Goal: Task Accomplishment & Management: Complete application form

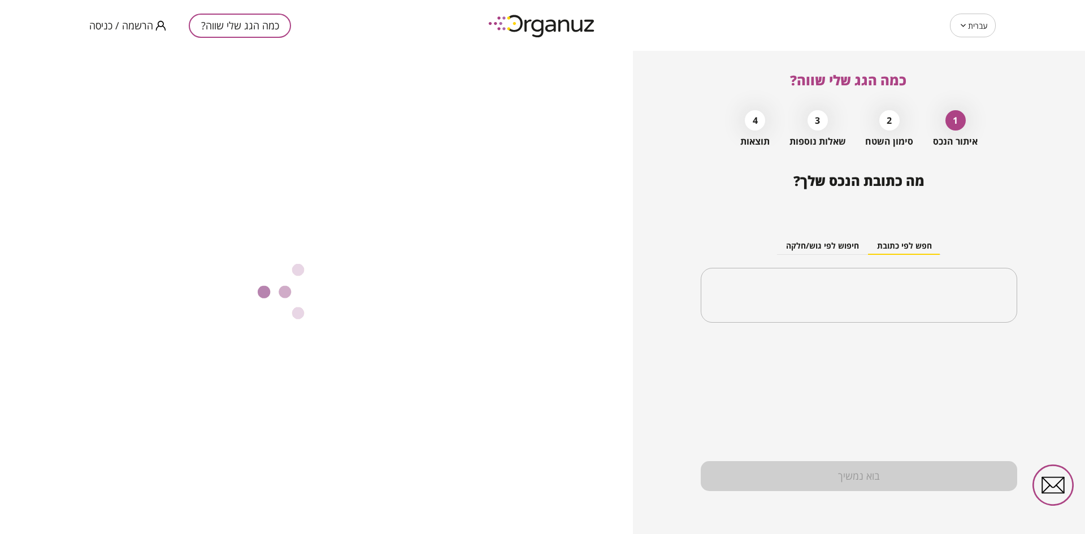
click at [137, 29] on span "הרשמה / כניסה" at bounding box center [121, 25] width 64 height 11
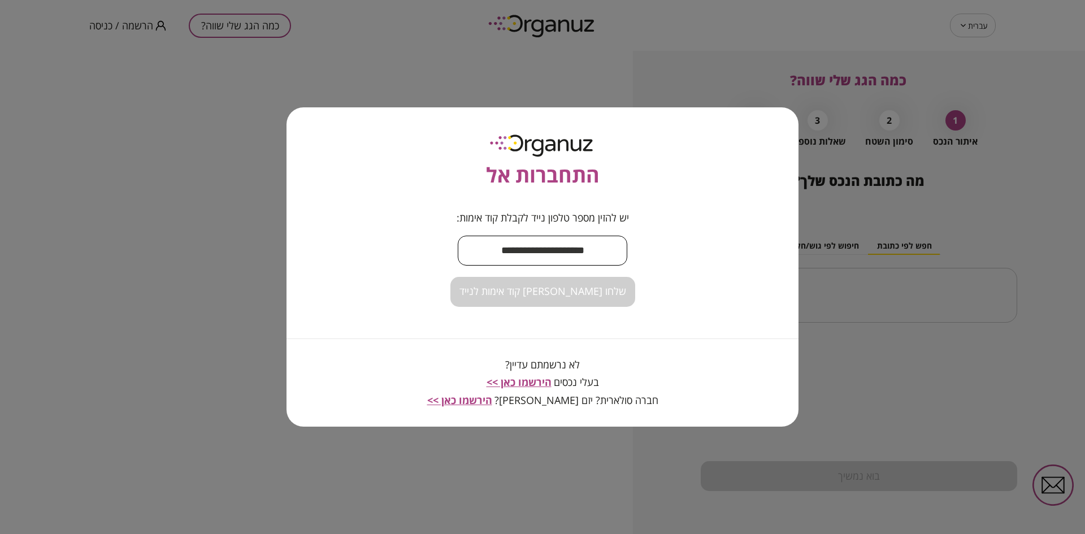
click at [531, 248] on input "text" at bounding box center [543, 250] width 170 height 33
type input "**********"
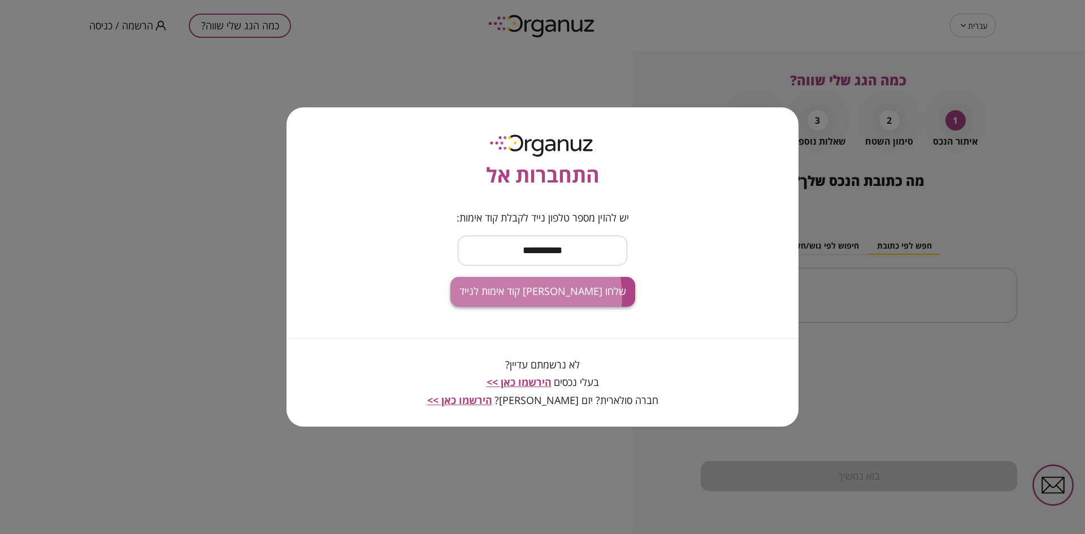
click at [536, 296] on span "שלחו [PERSON_NAME] קוד אימות לנייד" at bounding box center [542, 291] width 167 height 12
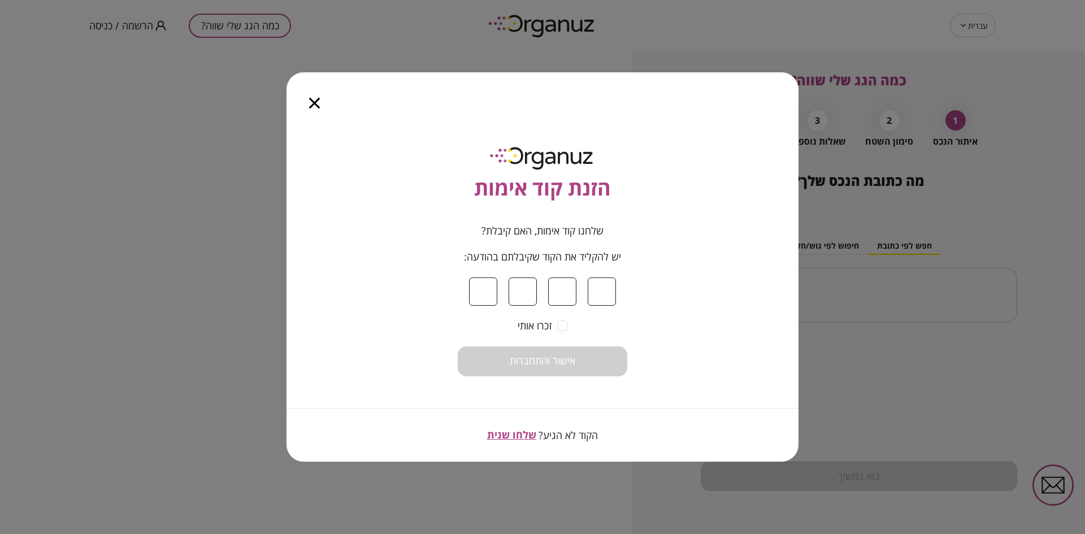
type input "*"
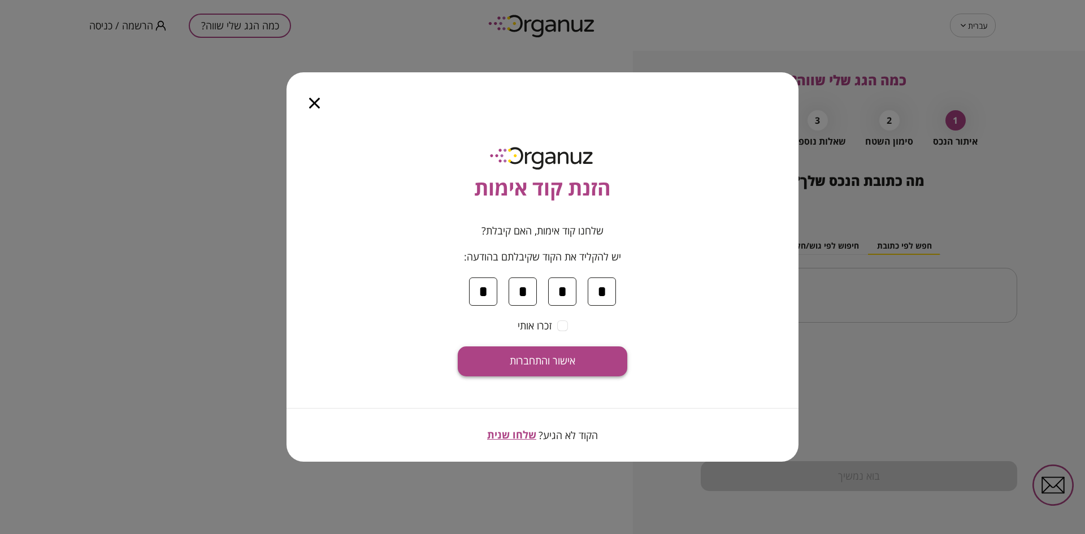
type input "*"
click at [551, 365] on span "אישור והתחברות" at bounding box center [543, 361] width 66 height 12
click at [489, 291] on input "*" at bounding box center [483, 291] width 28 height 28
drag, startPoint x: 480, startPoint y: 290, endPoint x: 489, endPoint y: 290, distance: 8.5
click at [489, 290] on input "*" at bounding box center [483, 291] width 28 height 28
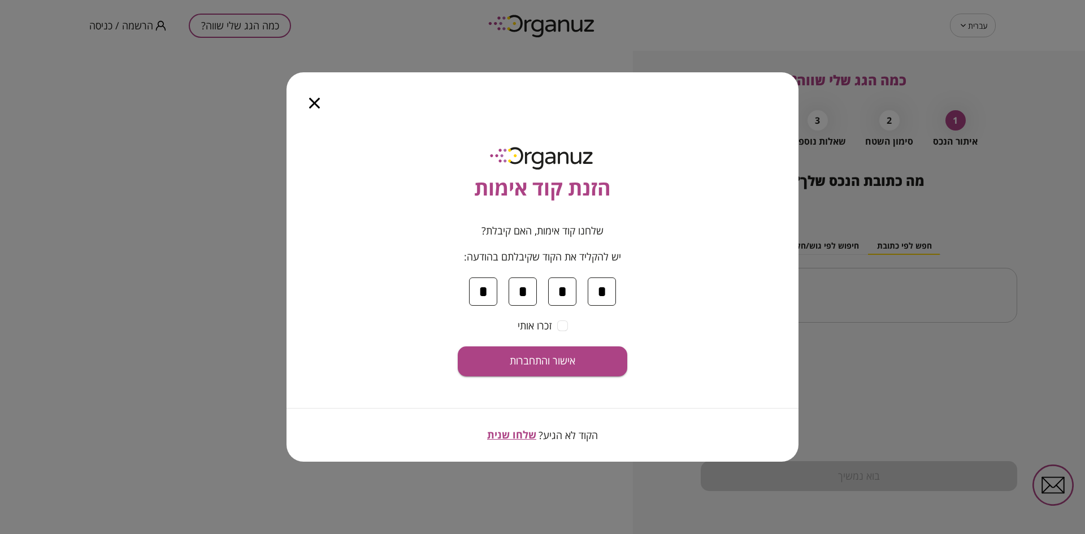
drag, startPoint x: 488, startPoint y: 291, endPoint x: 477, endPoint y: 291, distance: 10.2
click at [477, 291] on input "*" at bounding box center [483, 291] width 28 height 28
drag, startPoint x: 524, startPoint y: 291, endPoint x: 534, endPoint y: 291, distance: 10.2
click at [534, 291] on input "*" at bounding box center [523, 291] width 28 height 28
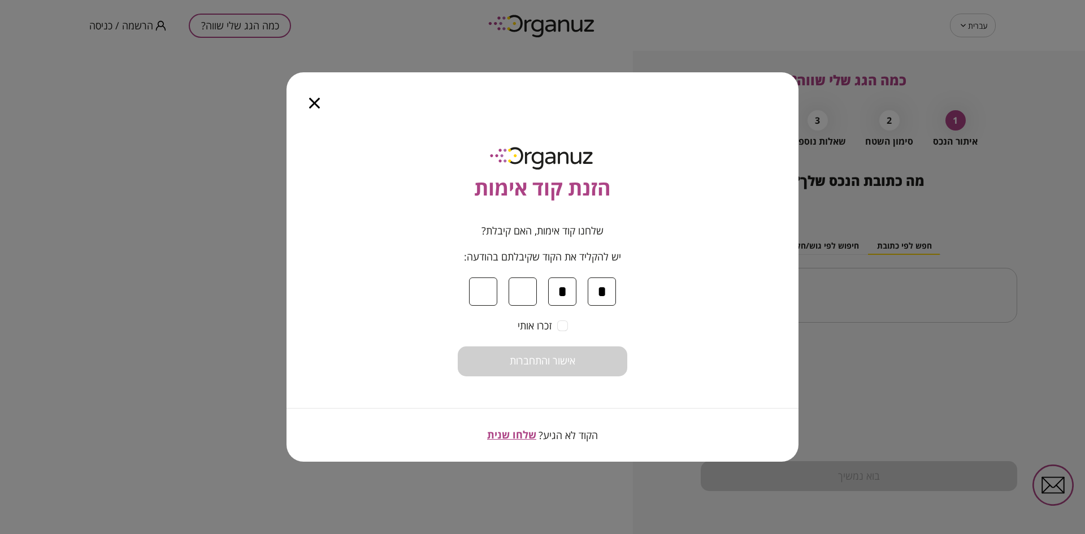
drag, startPoint x: 555, startPoint y: 291, endPoint x: 570, endPoint y: 293, distance: 14.2
click at [570, 293] on input "*" at bounding box center [562, 291] width 28 height 28
drag, startPoint x: 592, startPoint y: 292, endPoint x: 605, endPoint y: 288, distance: 13.8
click at [605, 288] on input "*" at bounding box center [602, 291] width 28 height 28
click at [314, 105] on icon "button" at bounding box center [314, 103] width 11 height 11
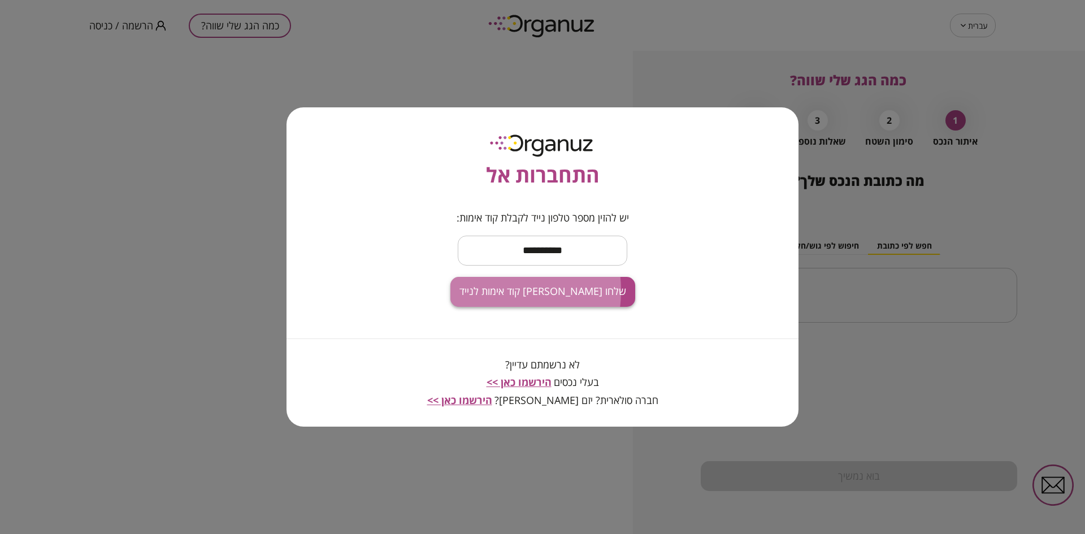
click at [488, 291] on button "שלחו [PERSON_NAME] קוד אימות לנייד" at bounding box center [542, 292] width 185 height 30
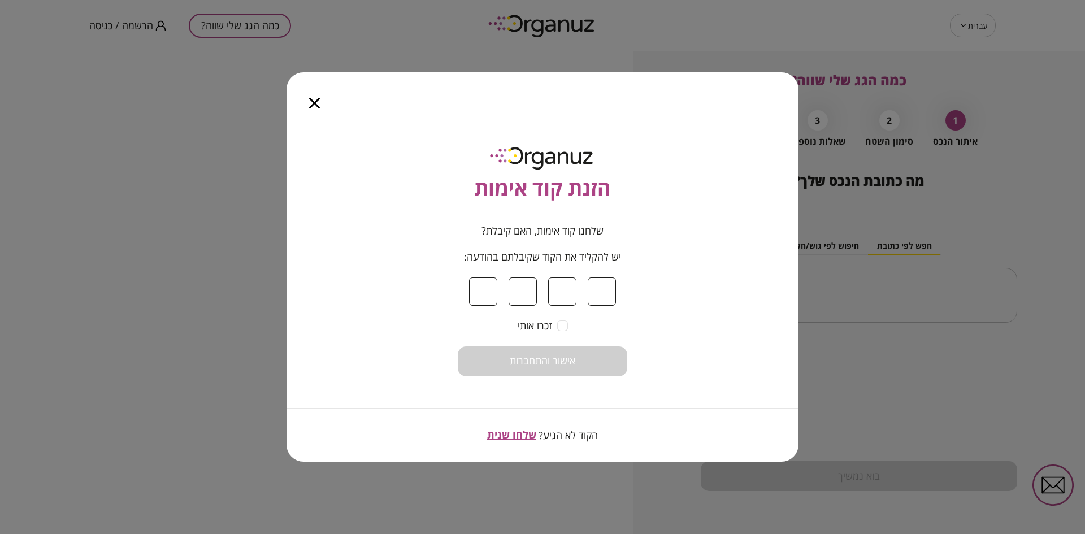
type input "*"
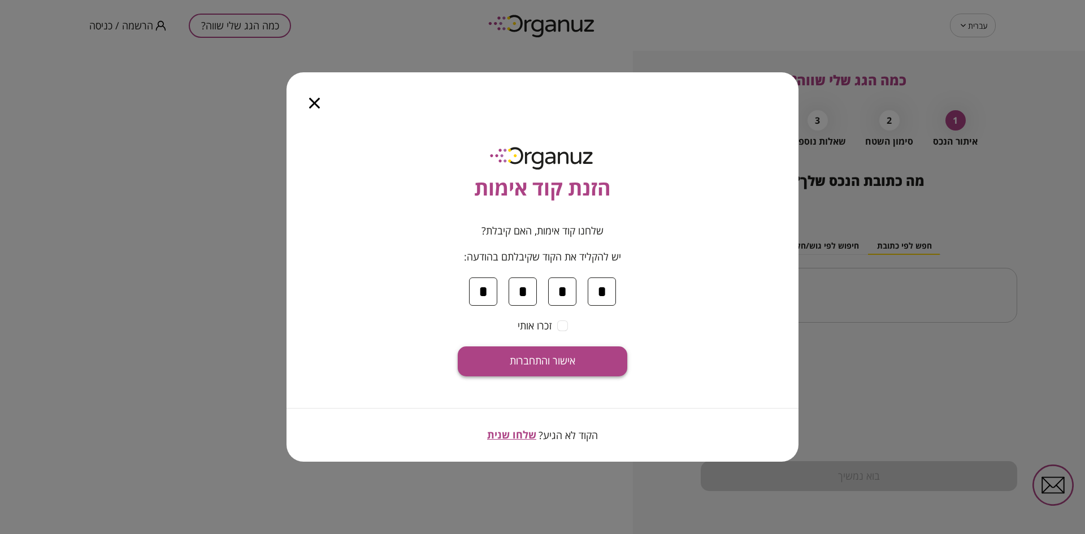
type input "*"
click at [549, 355] on span "אישור והתחברות" at bounding box center [543, 361] width 66 height 12
click at [314, 102] on icon "button" at bounding box center [314, 103] width 11 height 11
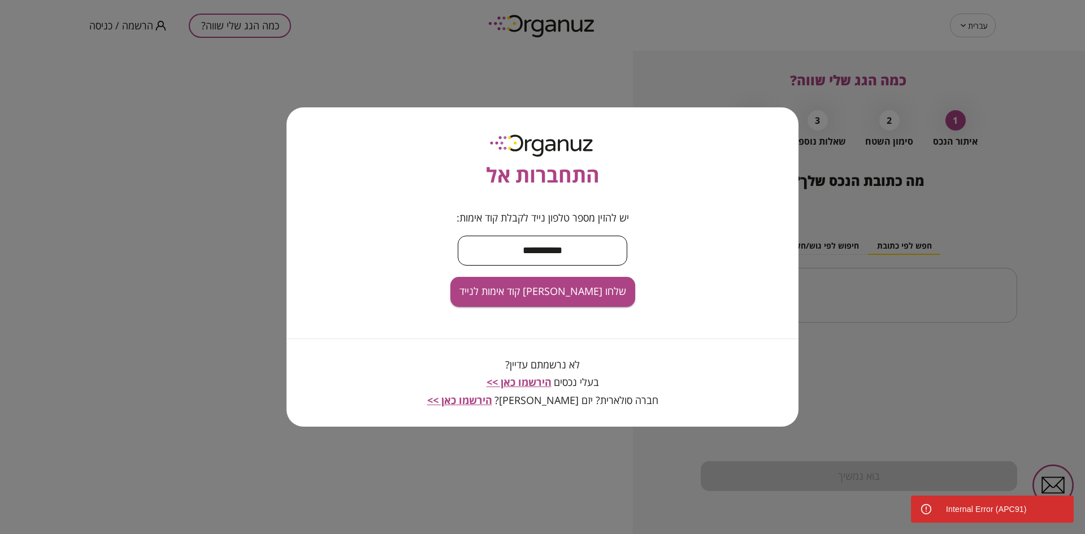
click at [581, 252] on input "**********" at bounding box center [543, 250] width 170 height 33
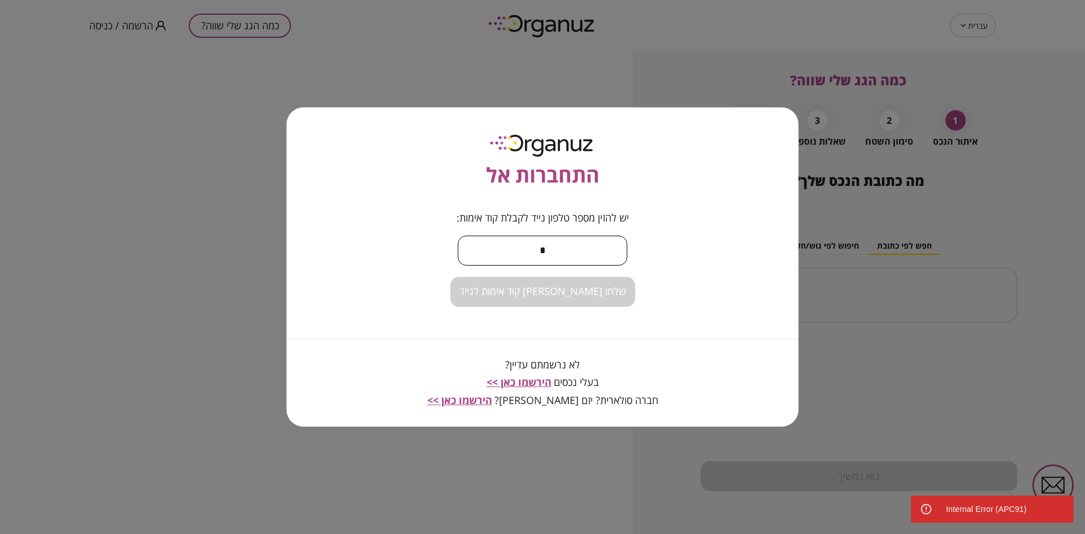
type input "**********"
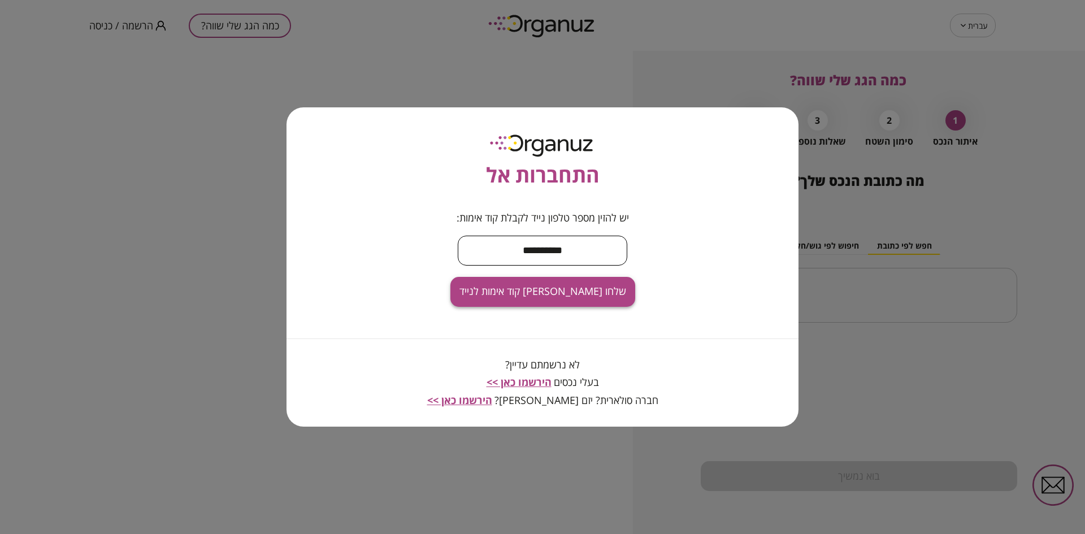
click at [580, 296] on span "שלחו [PERSON_NAME] קוד אימות לנייד" at bounding box center [542, 291] width 167 height 12
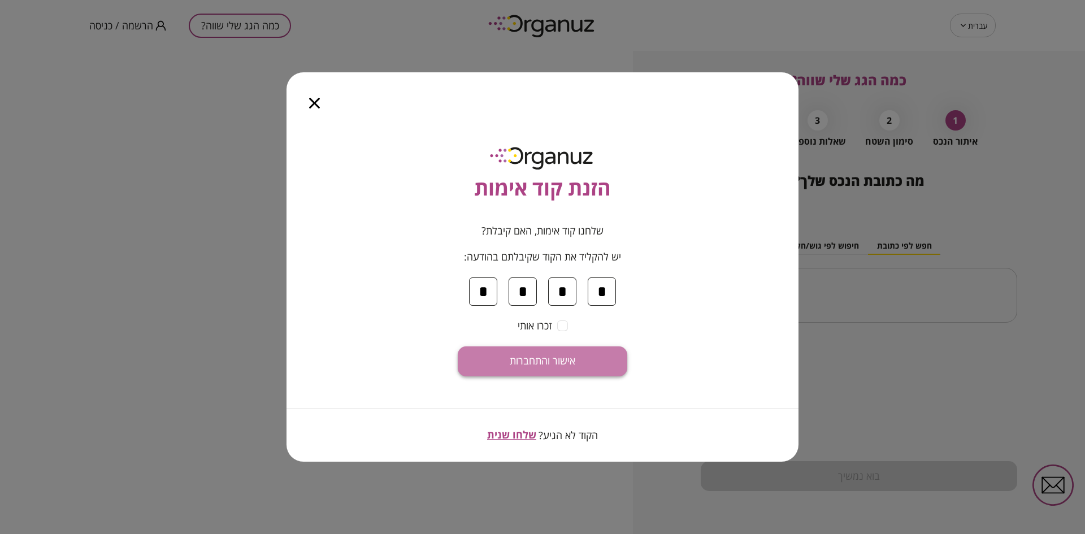
click at [564, 357] on span "אישור והתחברות" at bounding box center [543, 361] width 66 height 12
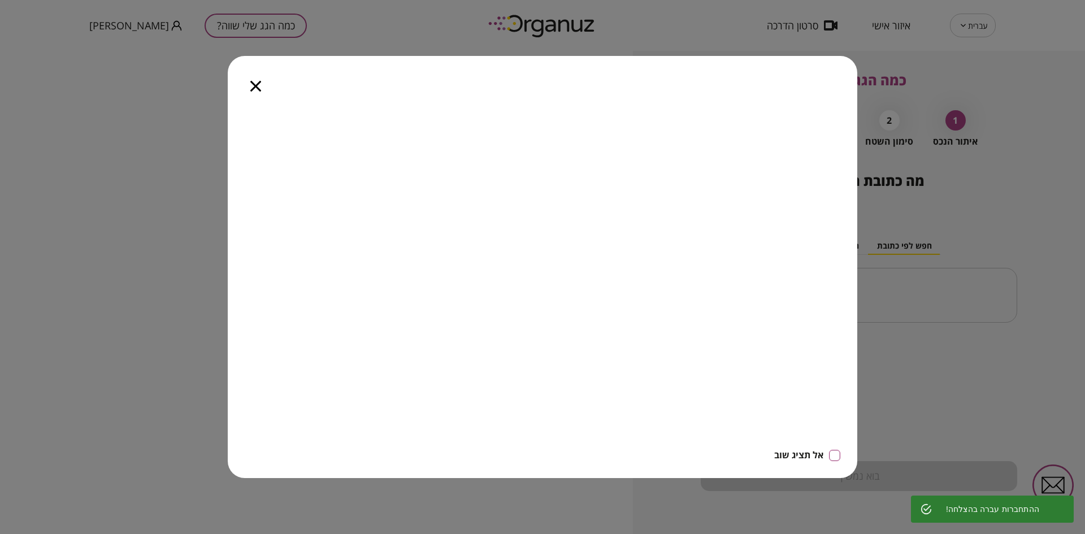
click at [255, 89] on icon "button" at bounding box center [255, 86] width 11 height 11
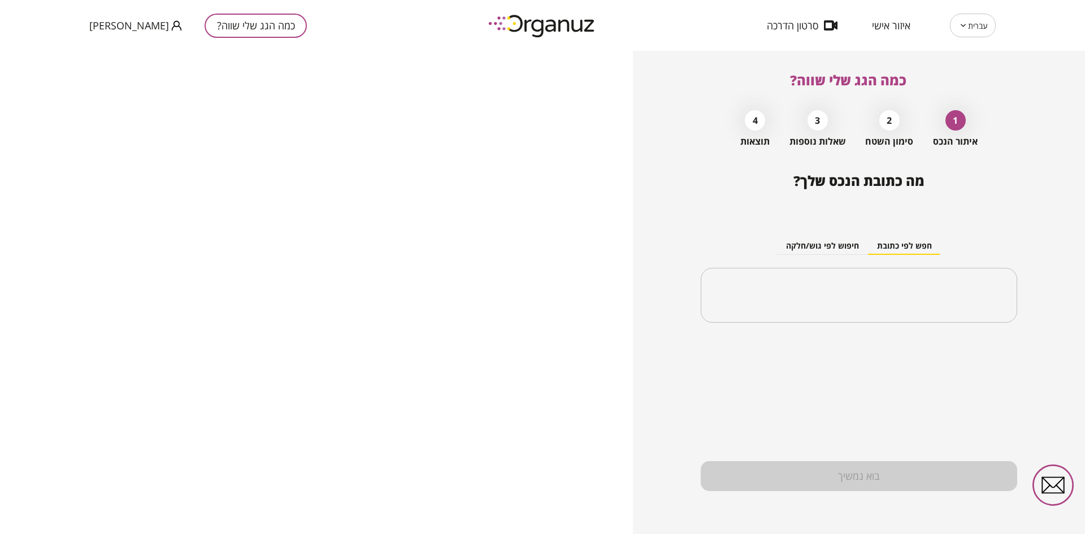
click at [132, 27] on span "[PERSON_NAME]" at bounding box center [129, 25] width 80 height 11
click at [118, 46] on li "התנתק" at bounding box center [111, 47] width 44 height 20
click at [97, 25] on span "הרשמה / כניסה" at bounding box center [121, 25] width 64 height 11
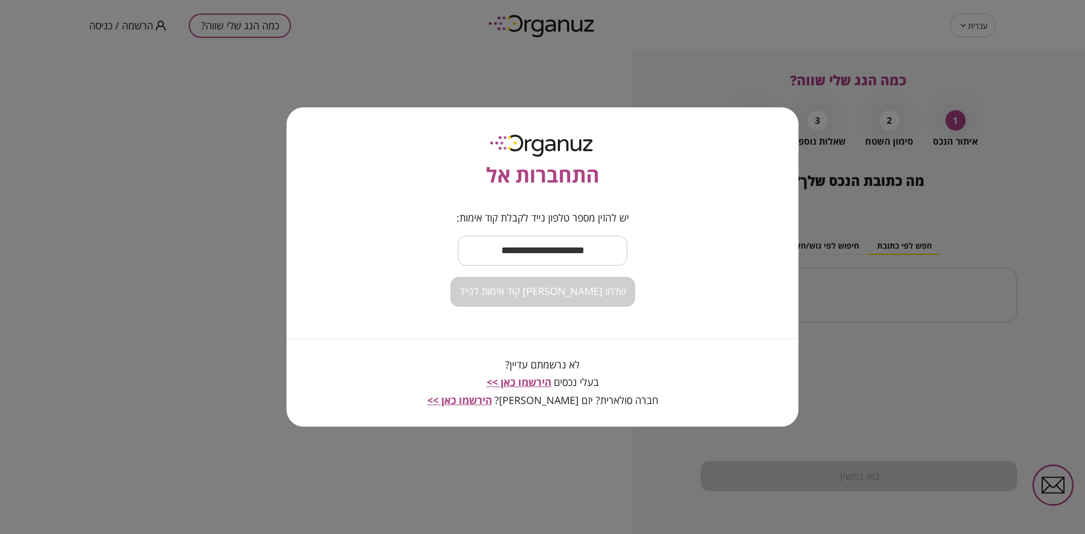
click at [500, 256] on input "text" at bounding box center [543, 250] width 170 height 33
type input "**********"
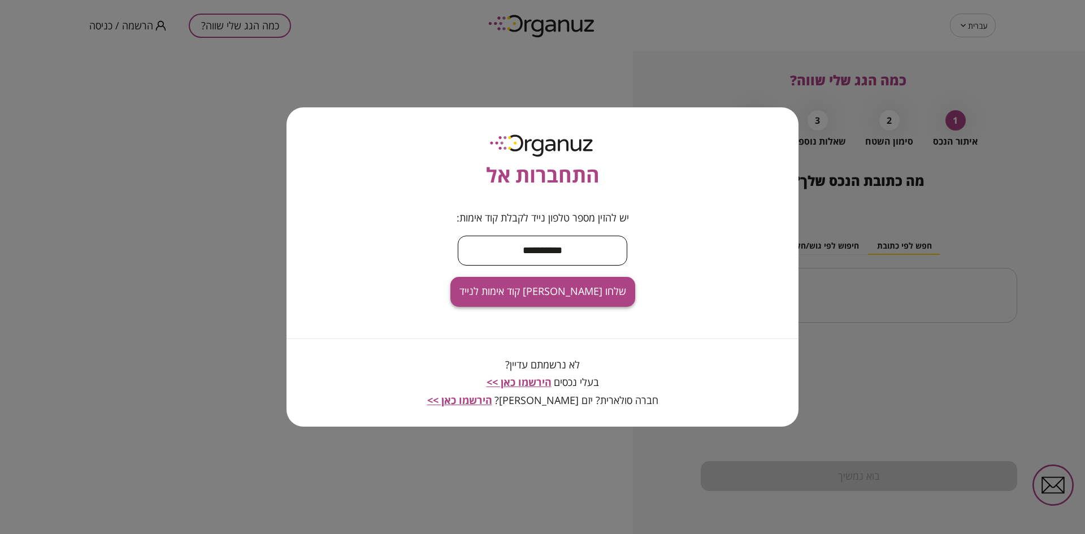
click at [536, 290] on span "שלחו [PERSON_NAME] קוד אימות לנייד" at bounding box center [542, 291] width 167 height 12
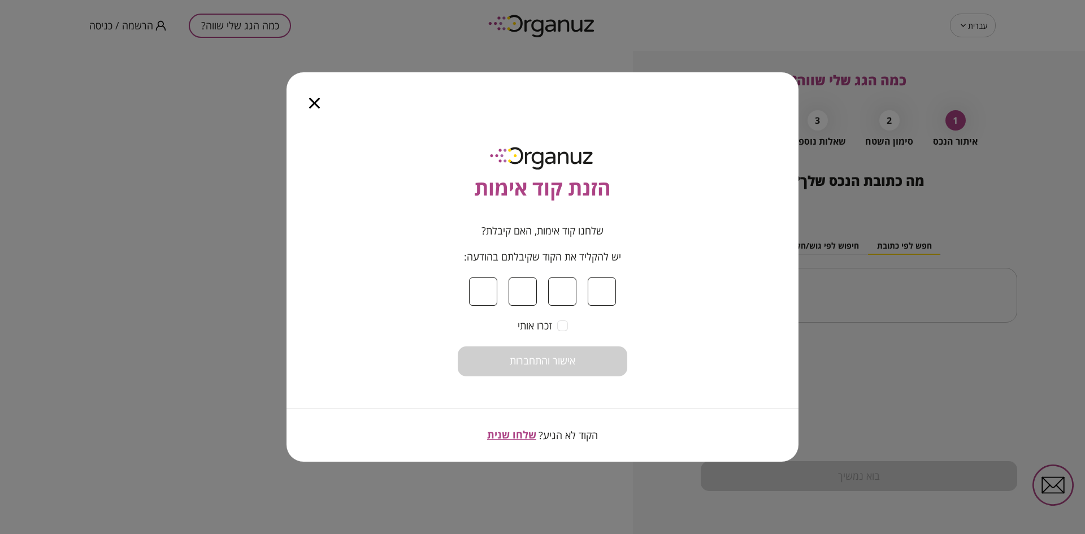
type input "*"
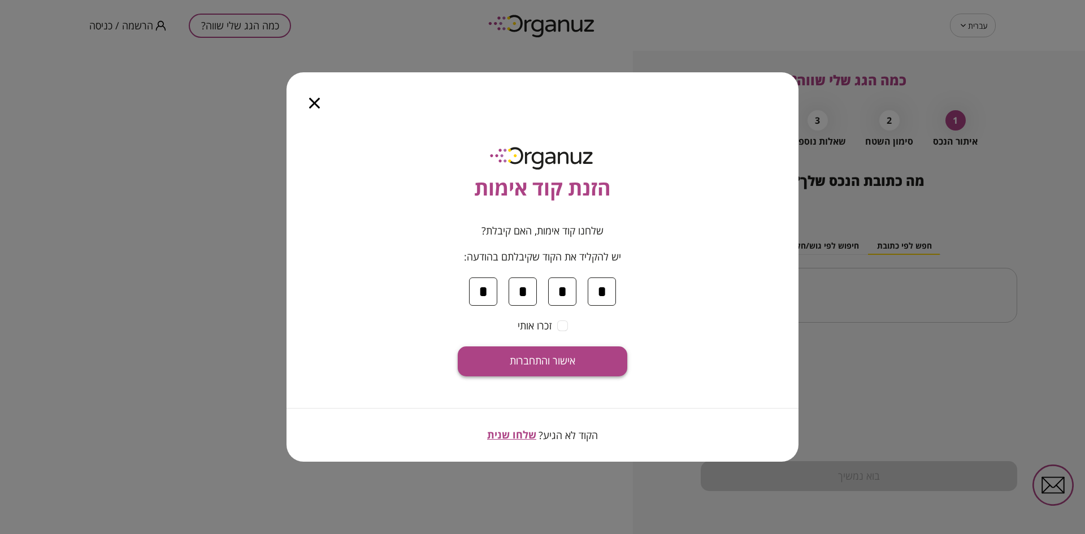
type input "*"
click at [567, 367] on button "אישור והתחברות" at bounding box center [543, 361] width 170 height 30
click at [314, 108] on icon "button" at bounding box center [314, 103] width 11 height 11
